Goal: Communication & Community: Ask a question

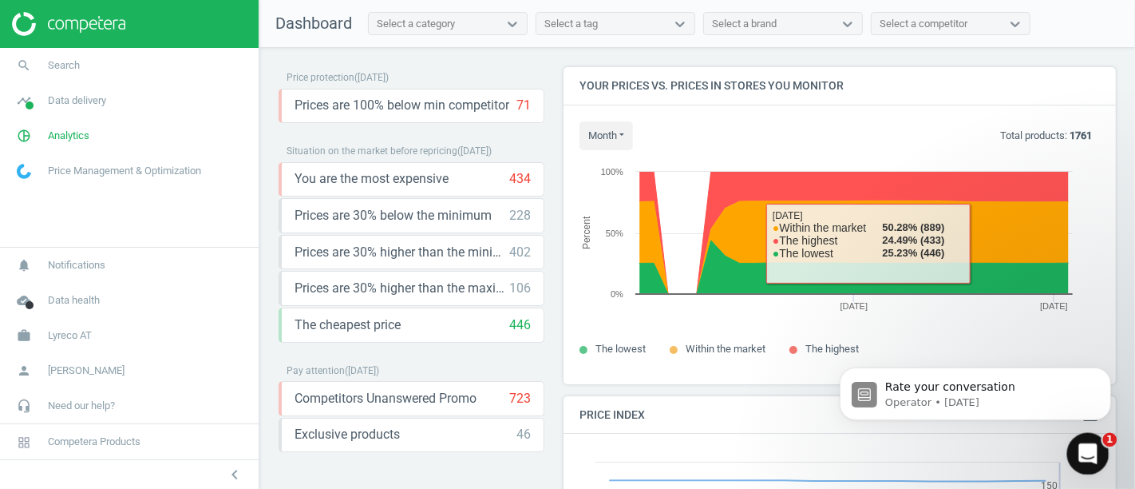
click at [1092, 449] on icon "Open Intercom Messenger" at bounding box center [1086, 451] width 26 height 26
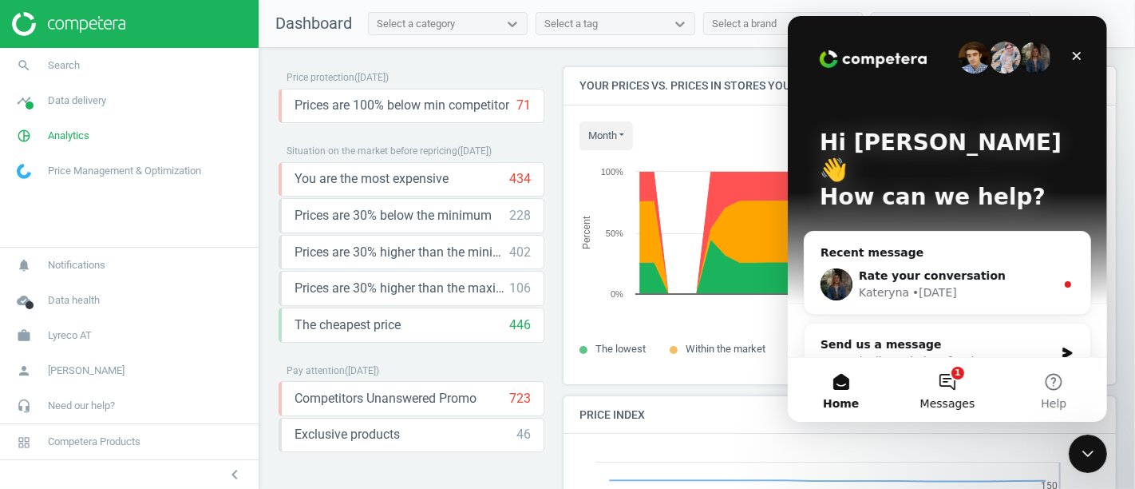
click at [954, 379] on button "1 Messages" at bounding box center [946, 390] width 106 height 64
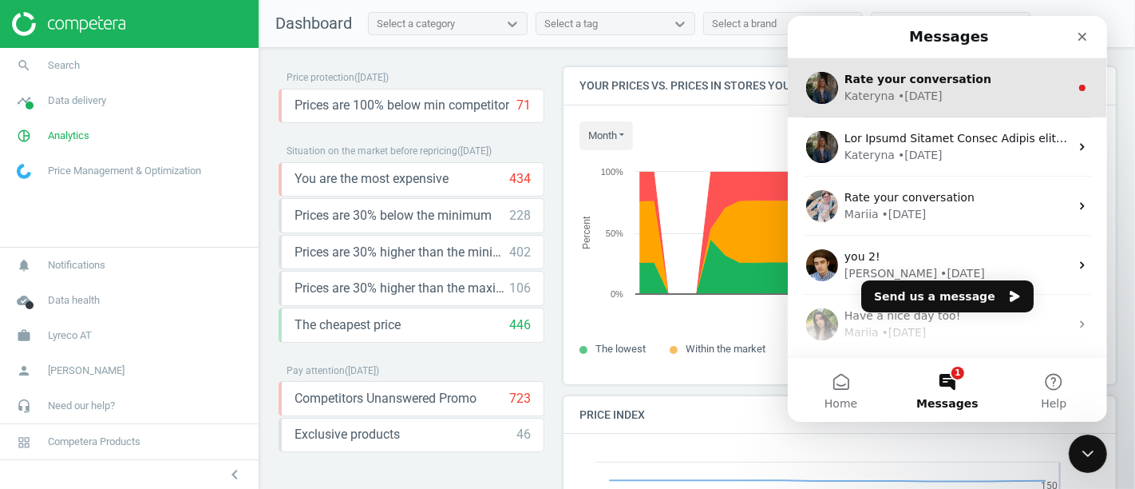
click at [926, 94] on div "• [DATE]" at bounding box center [919, 96] width 45 height 17
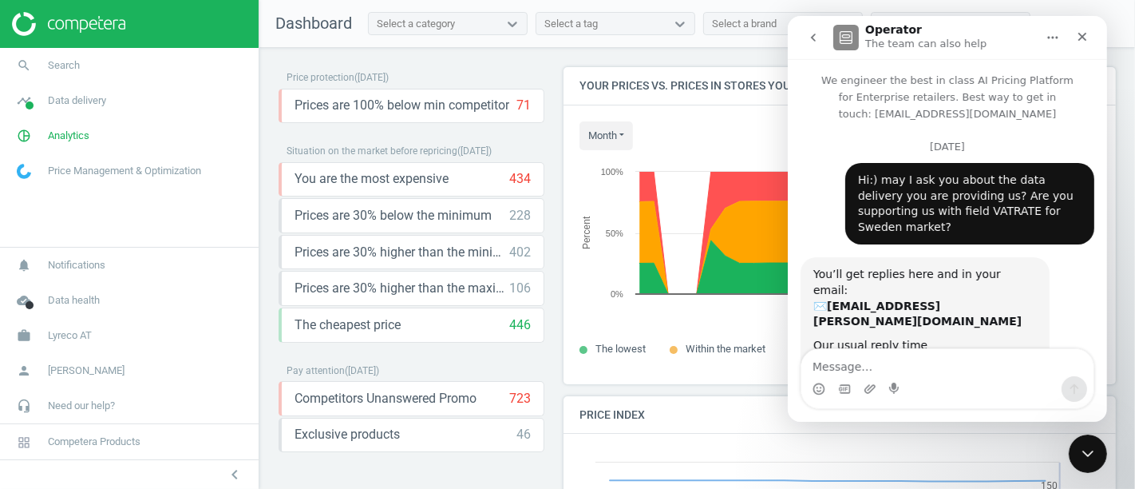
scroll to position [99, 0]
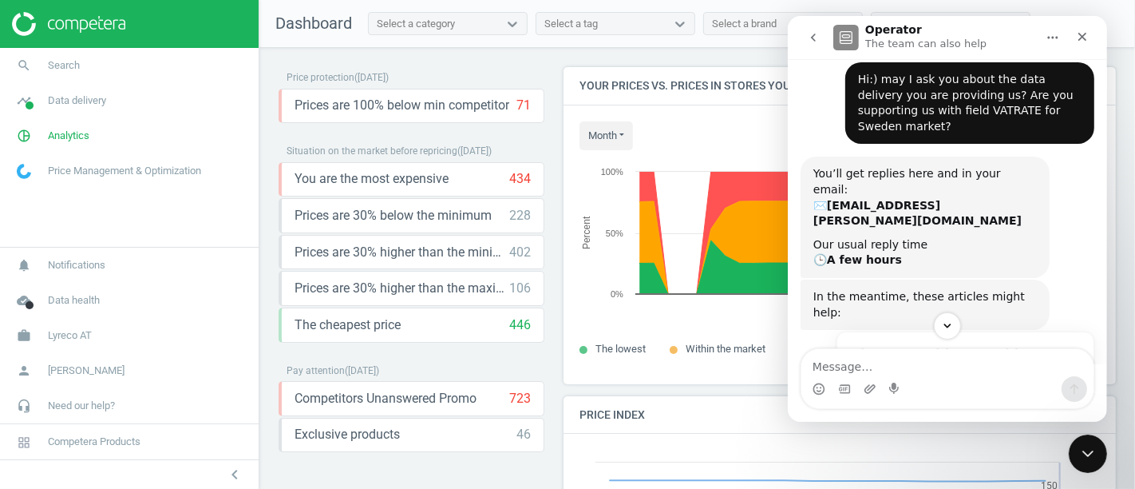
click at [822, 45] on button "go back" at bounding box center [813, 37] width 30 height 30
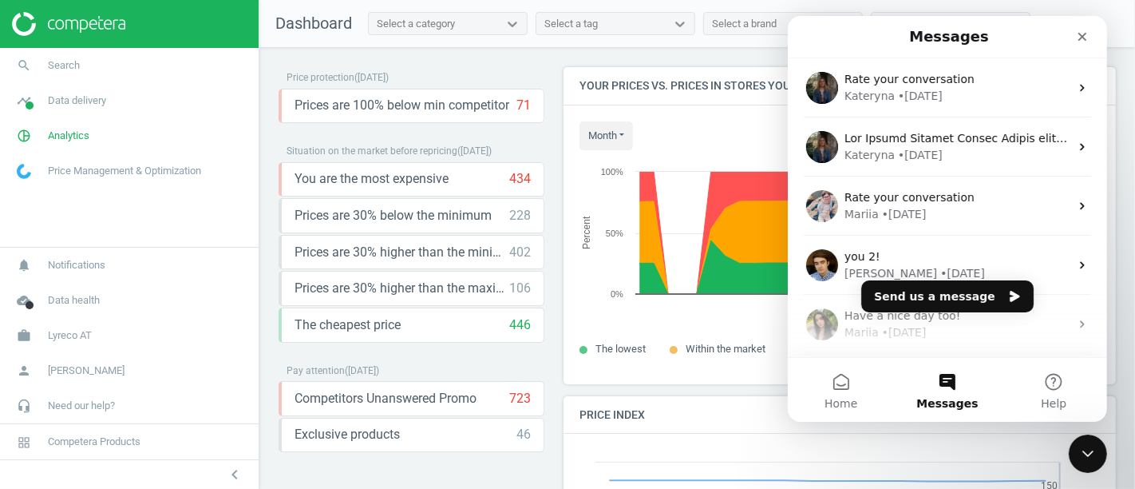
scroll to position [0, 0]
click at [922, 297] on button "Send us a message" at bounding box center [947, 296] width 172 height 32
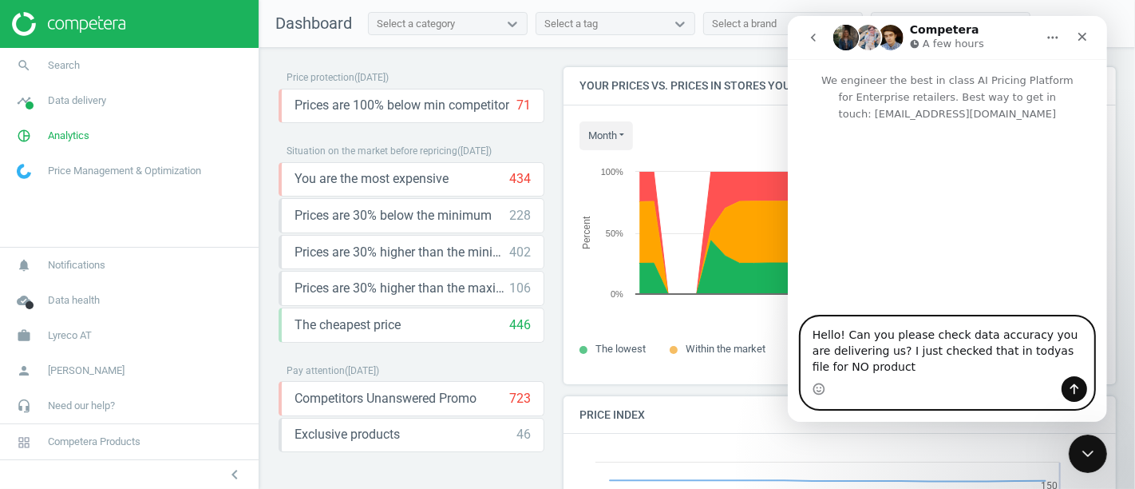
click at [1002, 351] on textarea "Hello! Can you please check data accuracy you are delivering us? I just checked…" at bounding box center [947, 346] width 292 height 59
click at [836, 364] on textarea "Hello! Can you please check data accuracy you are delivering us? I just checked…" at bounding box center [947, 346] width 292 height 59
paste textarea "s.product.productname"
click at [978, 357] on textarea "Hello! Can you please check data accuracy you are delivering us? I just checked…" at bounding box center [947, 346] width 292 height 59
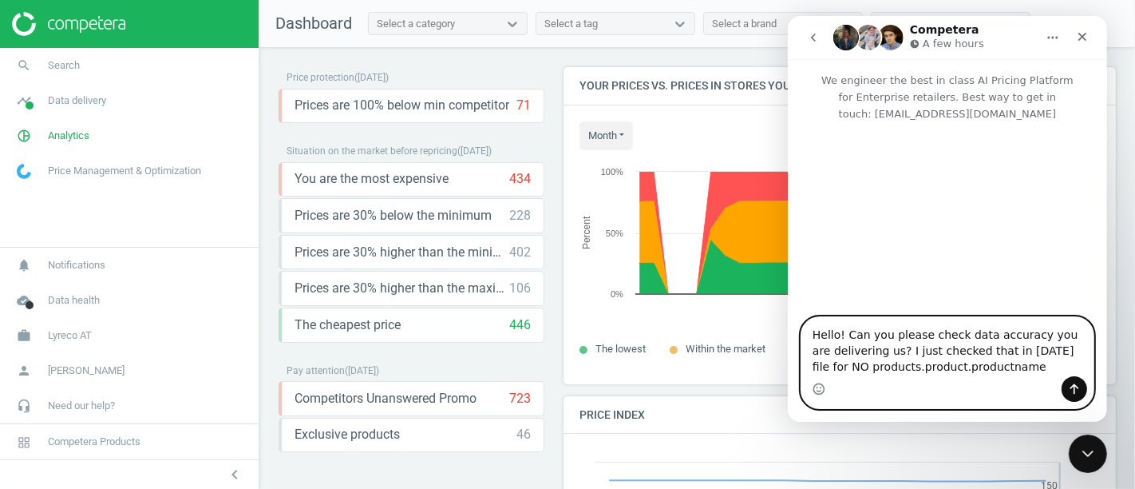
paste textarea "Hobby og fritid"
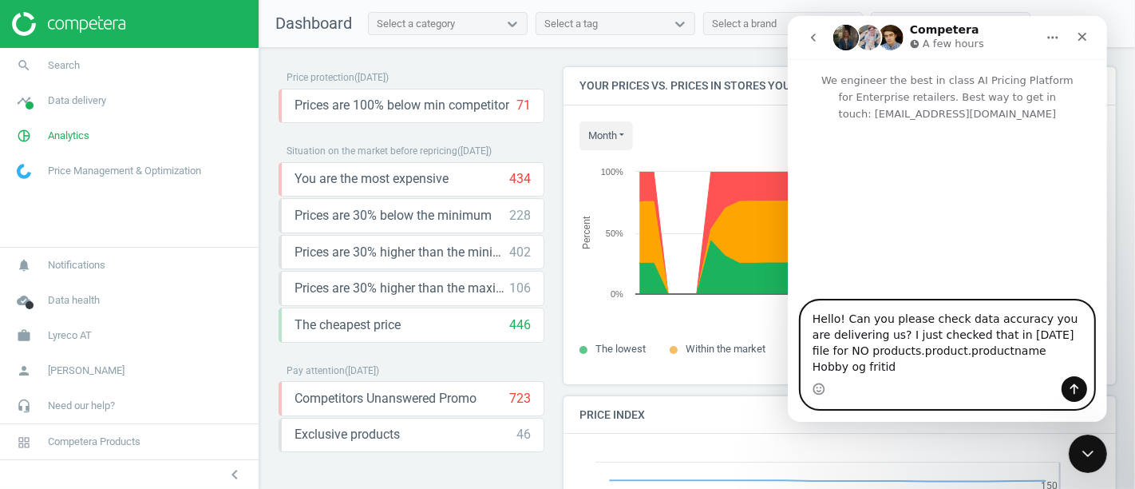
click at [969, 355] on textarea "Hello! Can you please check data accuracy you are delivering us? I just checked…" at bounding box center [947, 338] width 292 height 75
click at [906, 365] on textarea "Hello! Can you please check data accuracy you are delivering us? I just checked…" at bounding box center [947, 338] width 292 height 75
click at [867, 353] on textarea "Hello! Can you please check data accuracy you are delivering us? I just checked…" at bounding box center [947, 338] width 292 height 75
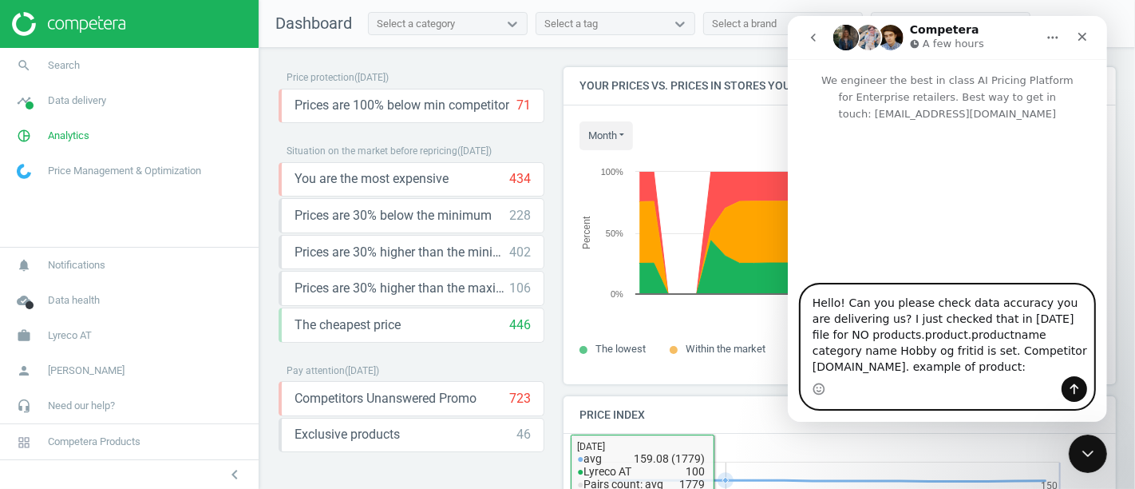
paste textarea "932728"
click at [914, 346] on textarea "Hello! Can you please check data accuracy you are delivering us? I just checked…" at bounding box center [947, 330] width 292 height 91
click at [1020, 285] on textarea "Hello! Can you please check data accuracy you are delivering us? I just checked…" at bounding box center [947, 330] width 292 height 91
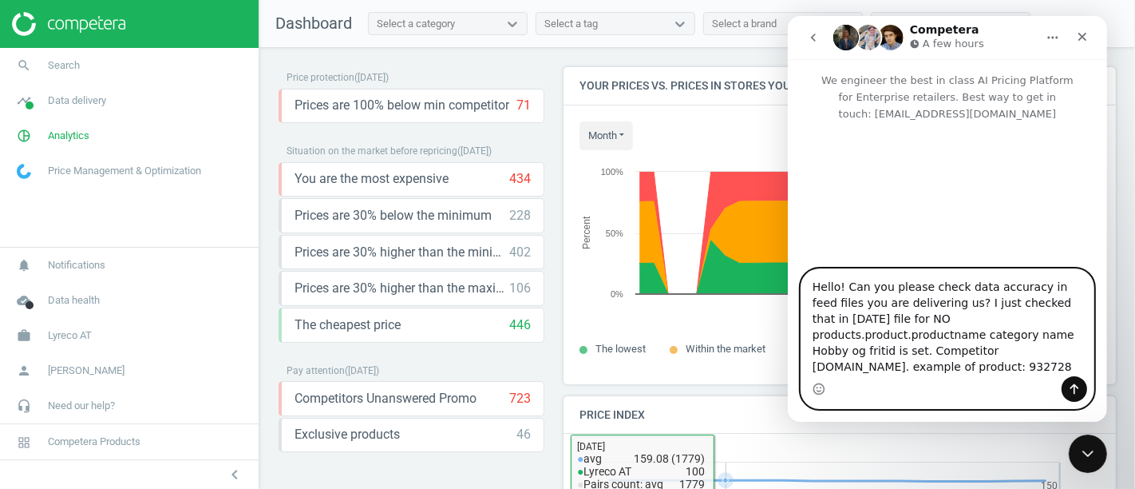
click at [1005, 311] on textarea "Hello! Can you please check data accuracy in feed files you are delivering us? …" at bounding box center [947, 322] width 292 height 107
click at [919, 323] on textarea "Hello! Can you please check data accuracy in feed files you are delivering us? …" at bounding box center [947, 322] width 292 height 107
click at [946, 319] on textarea "Hello! Can you please check data accuracy in feed files you are delivering us? …" at bounding box center [947, 322] width 292 height 107
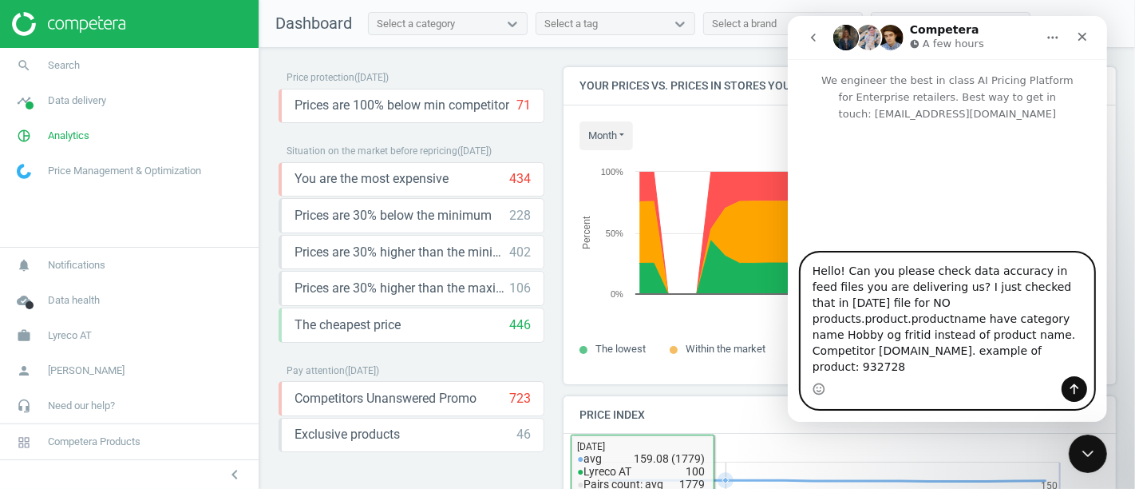
click at [974, 318] on textarea "Hello! Can you please check data accuracy in feed files you are delivering us? …" at bounding box center [947, 314] width 292 height 123
type textarea "Hello! Can you please check data accuracy in feed files you are delivering us? …"
click at [1076, 386] on icon "Send a message…" at bounding box center [1074, 388] width 13 height 13
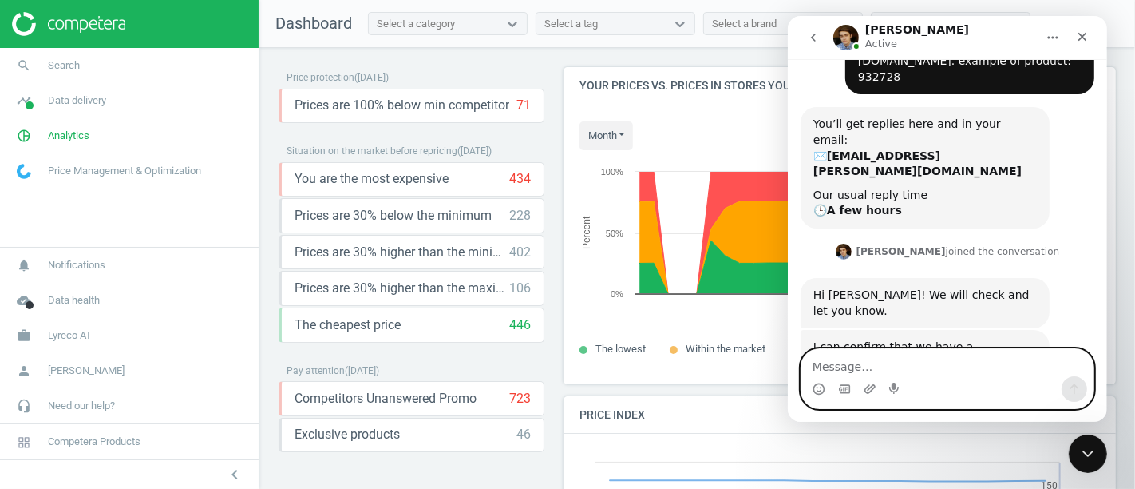
scroll to position [208, 0]
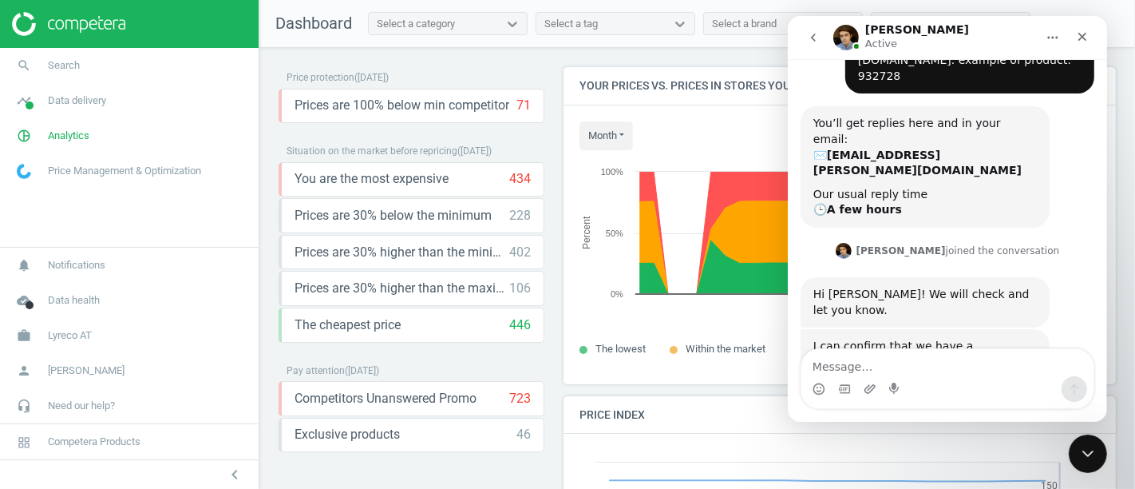
click at [1030, 156] on div "You’ll get replies here and in your email: ✉️ [PERSON_NAME][EMAIL_ADDRESS][DOMA…" at bounding box center [947, 173] width 294 height 134
click at [925, 347] on div "I can confirm that we have a misalignment in the product name. We will check it…" at bounding box center [947, 387] width 294 height 117
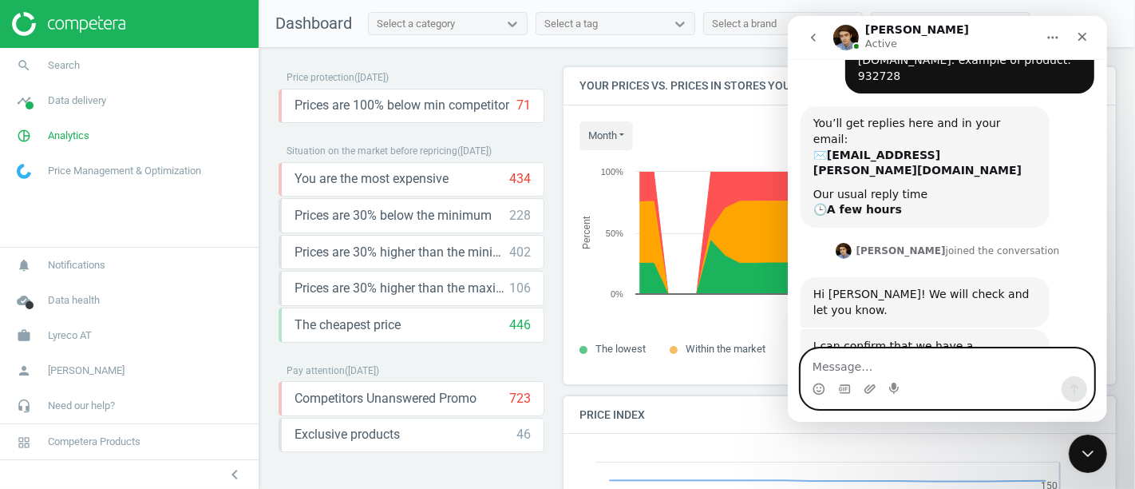
click at [845, 355] on textarea "Message…" at bounding box center [947, 362] width 292 height 27
type textarea "great, thanks"
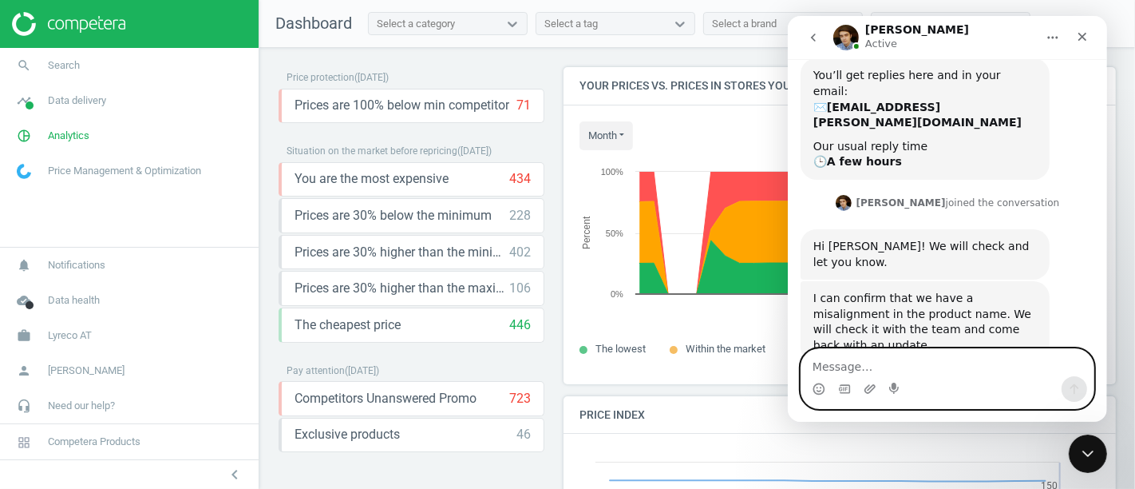
click at [913, 359] on textarea "Message…" at bounding box center [947, 362] width 292 height 27
